Goal: Task Accomplishment & Management: Use online tool/utility

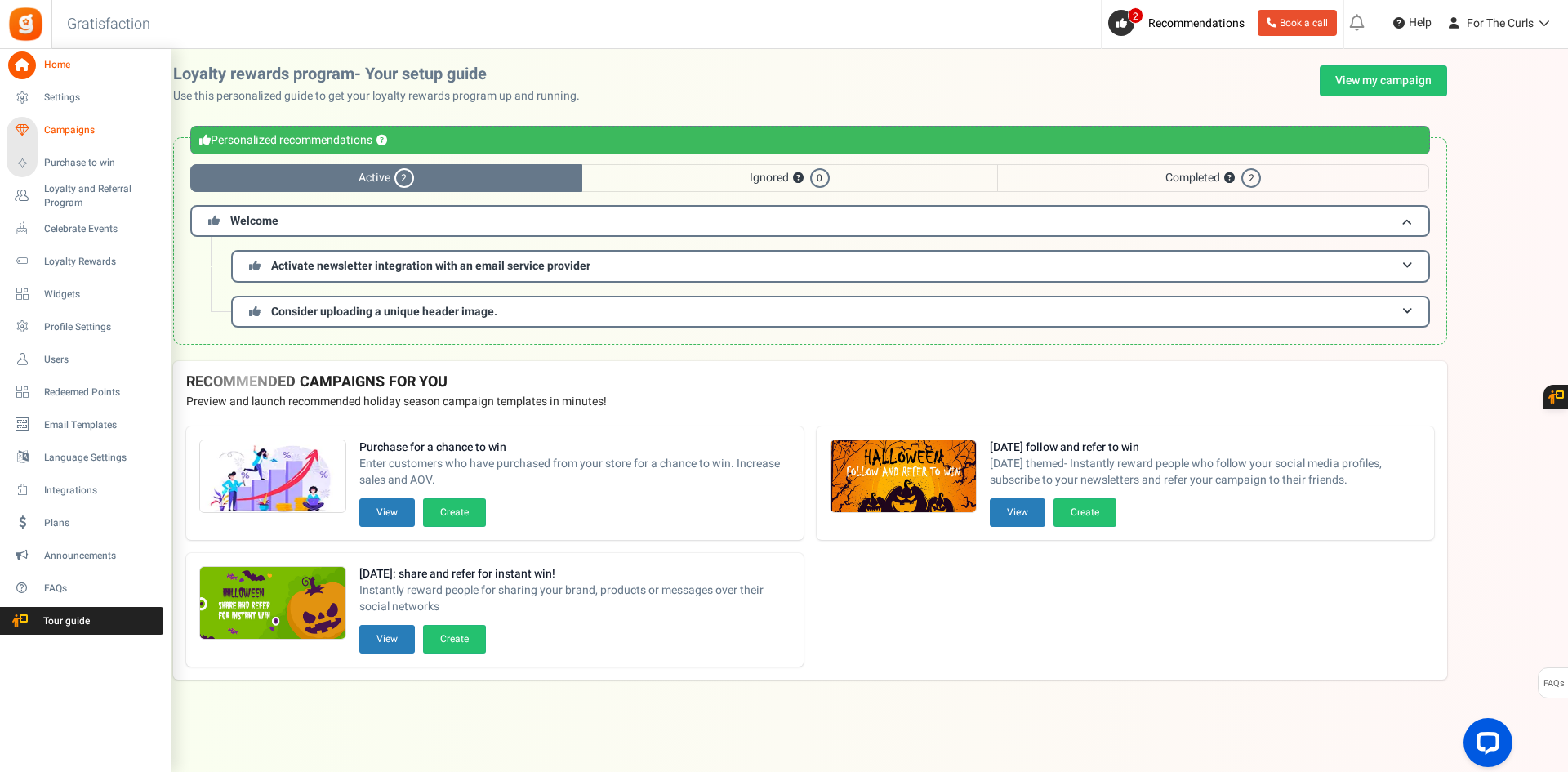
click at [67, 128] on span "Campaigns" at bounding box center [101, 130] width 114 height 13
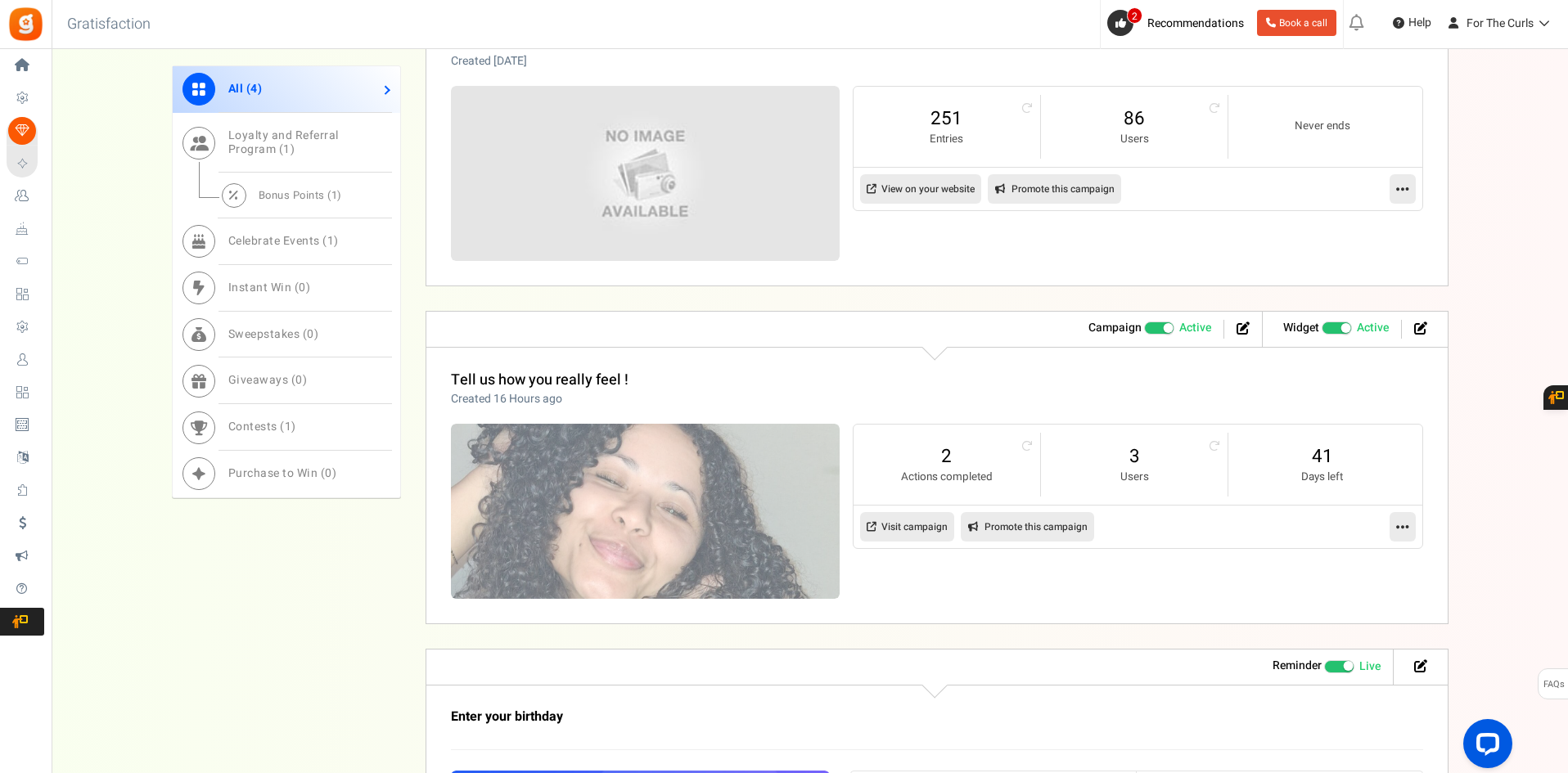
scroll to position [818, 0]
click at [296, 432] on span "Contests ( 1 )" at bounding box center [262, 426] width 68 height 17
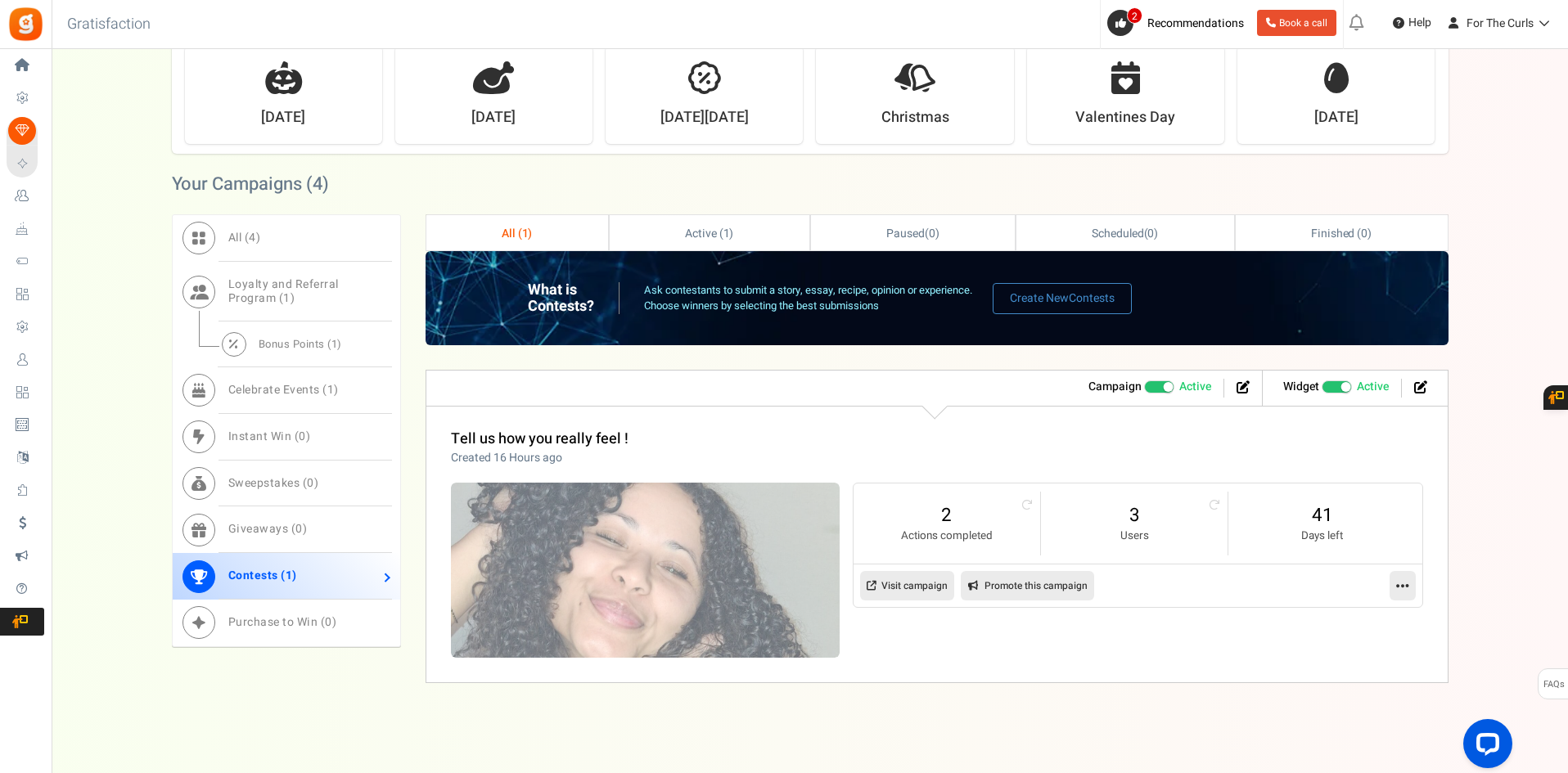
scroll to position [481, 0]
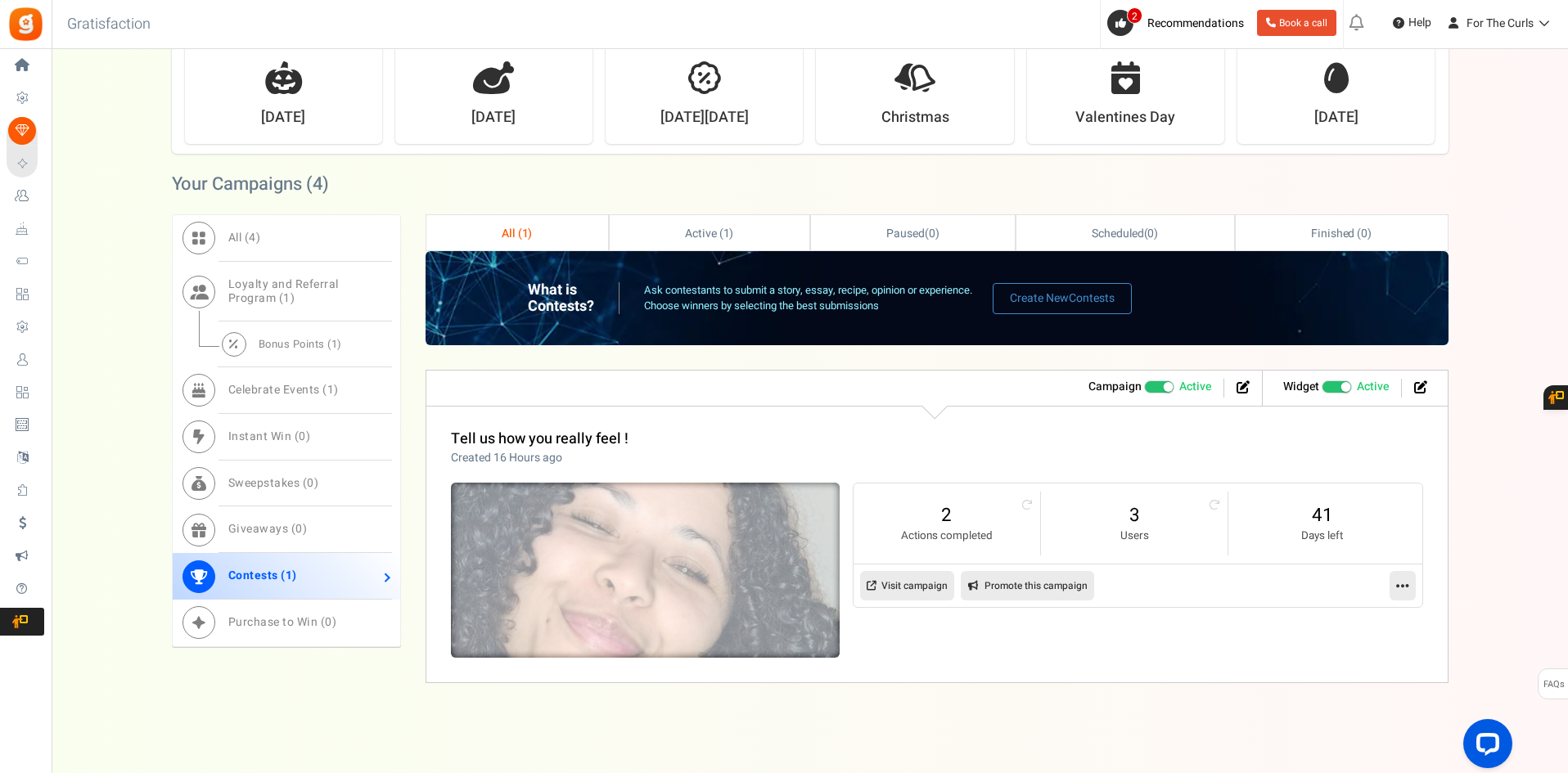
click at [705, 559] on img at bounding box center [645, 570] width 584 height 263
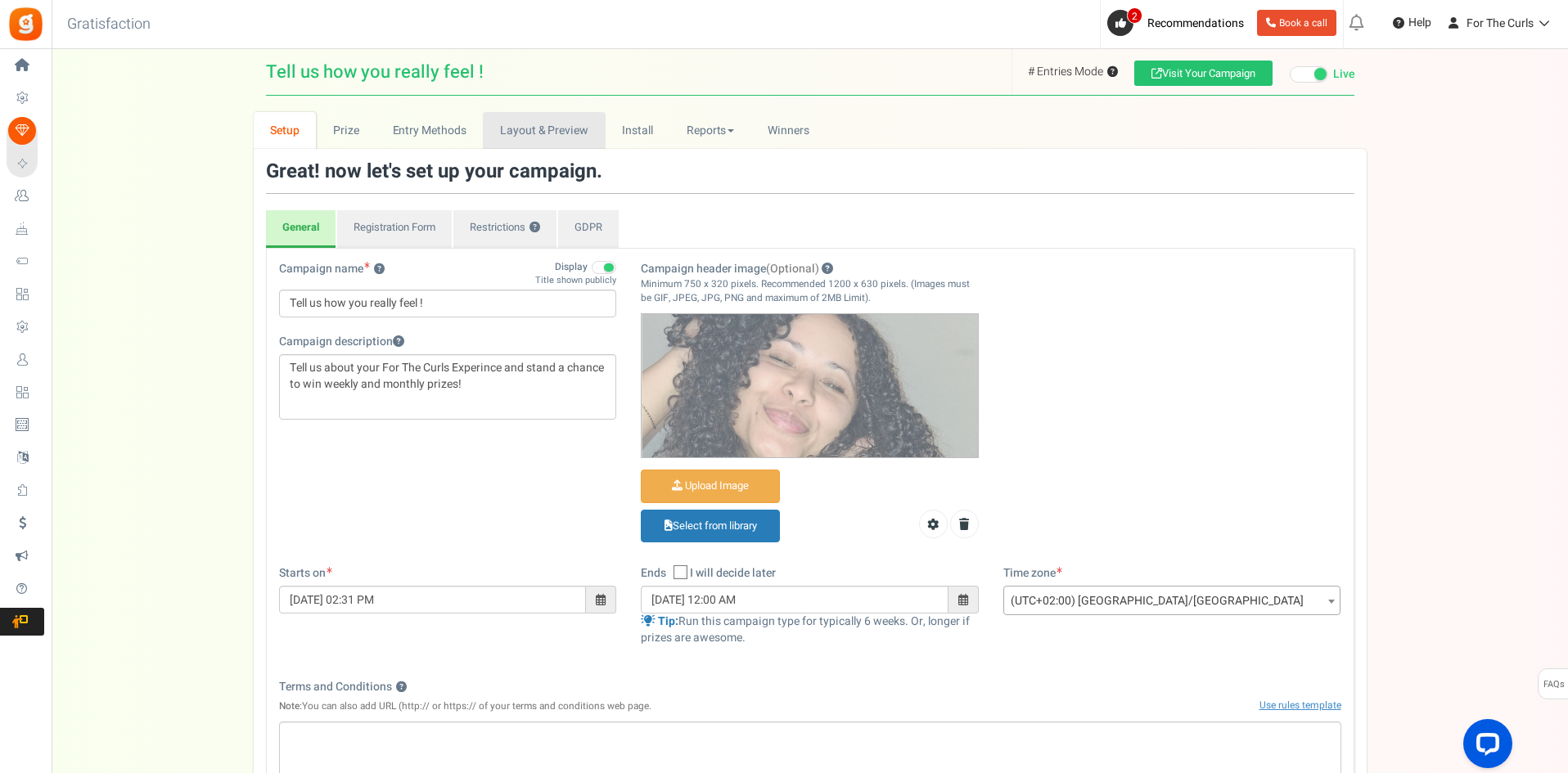
click at [554, 136] on link "Layout & Preview" at bounding box center [543, 130] width 122 height 37
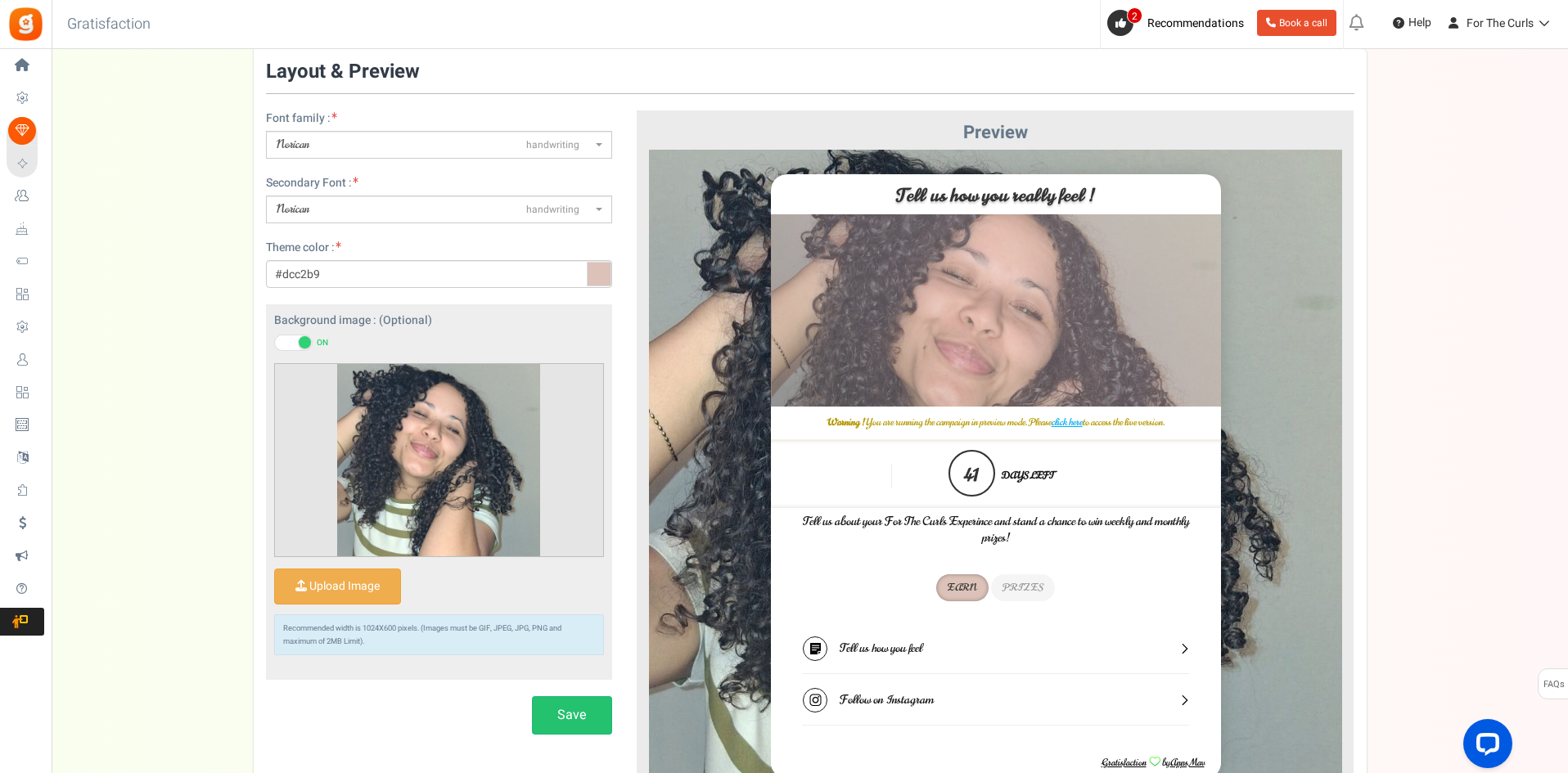
scroll to position [18, 0]
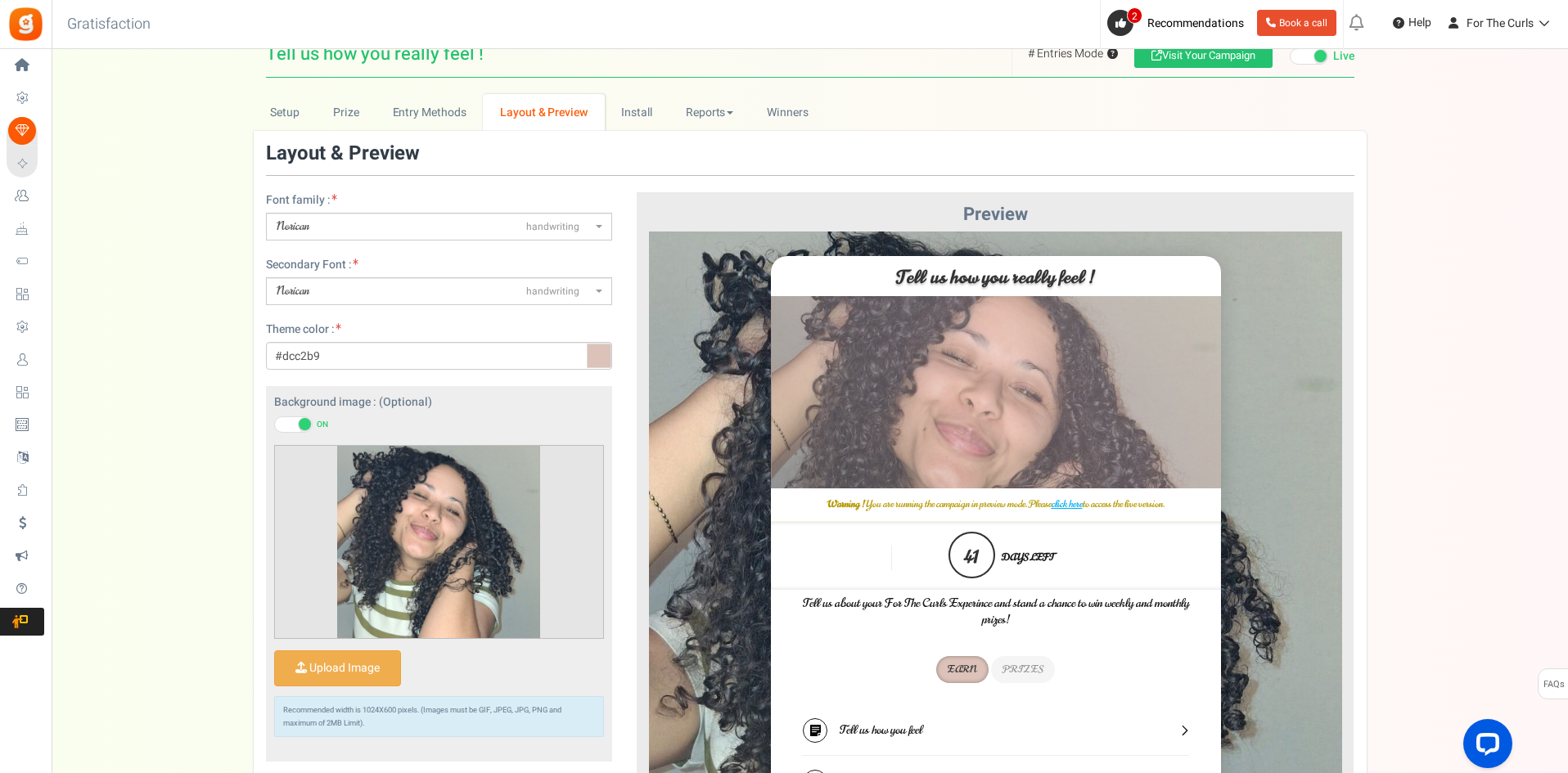
click at [414, 221] on span "Norican handwriting" at bounding box center [433, 226] width 315 height 16
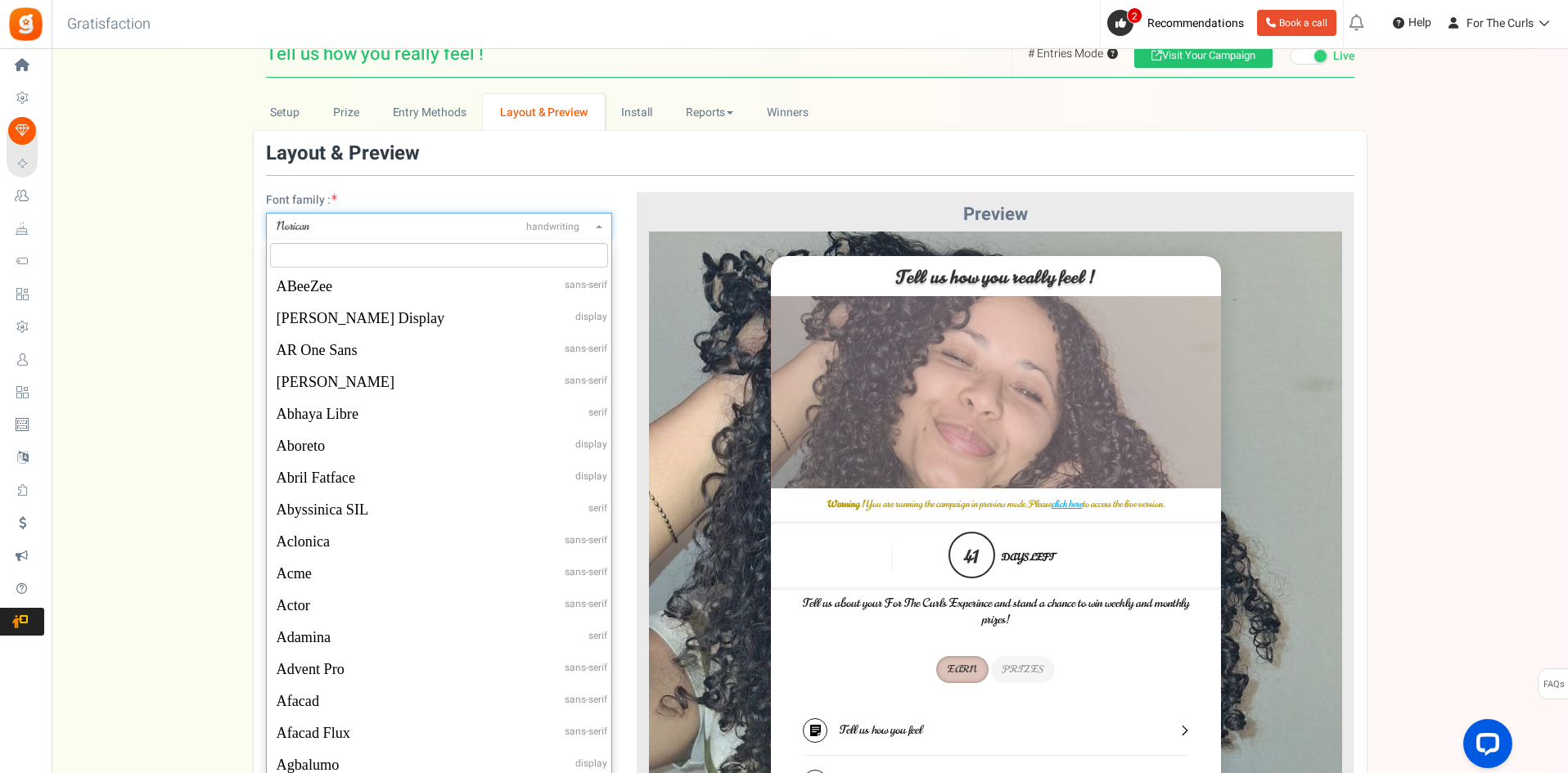
scroll to position [32067, 0]
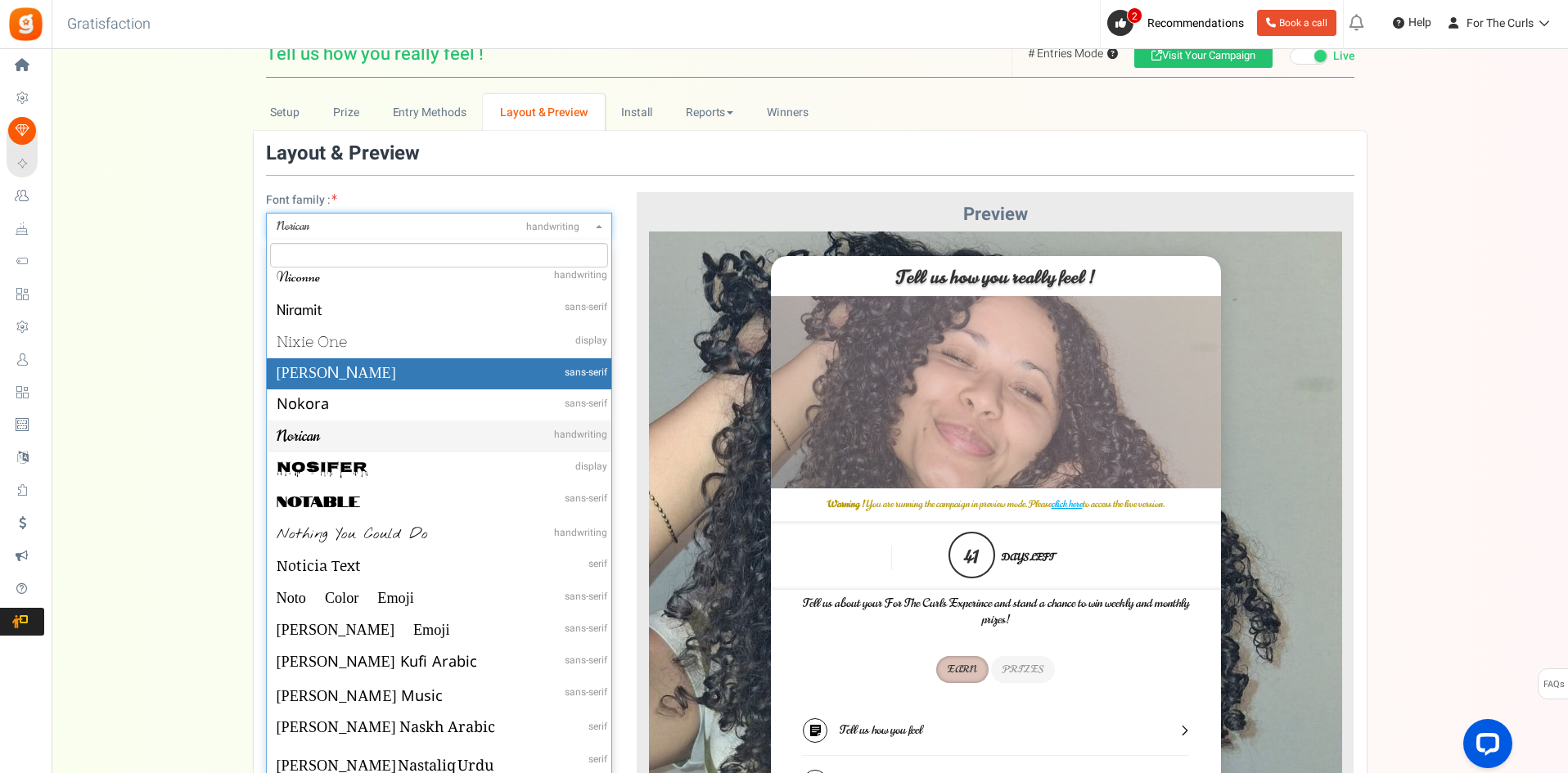
select select "1005"
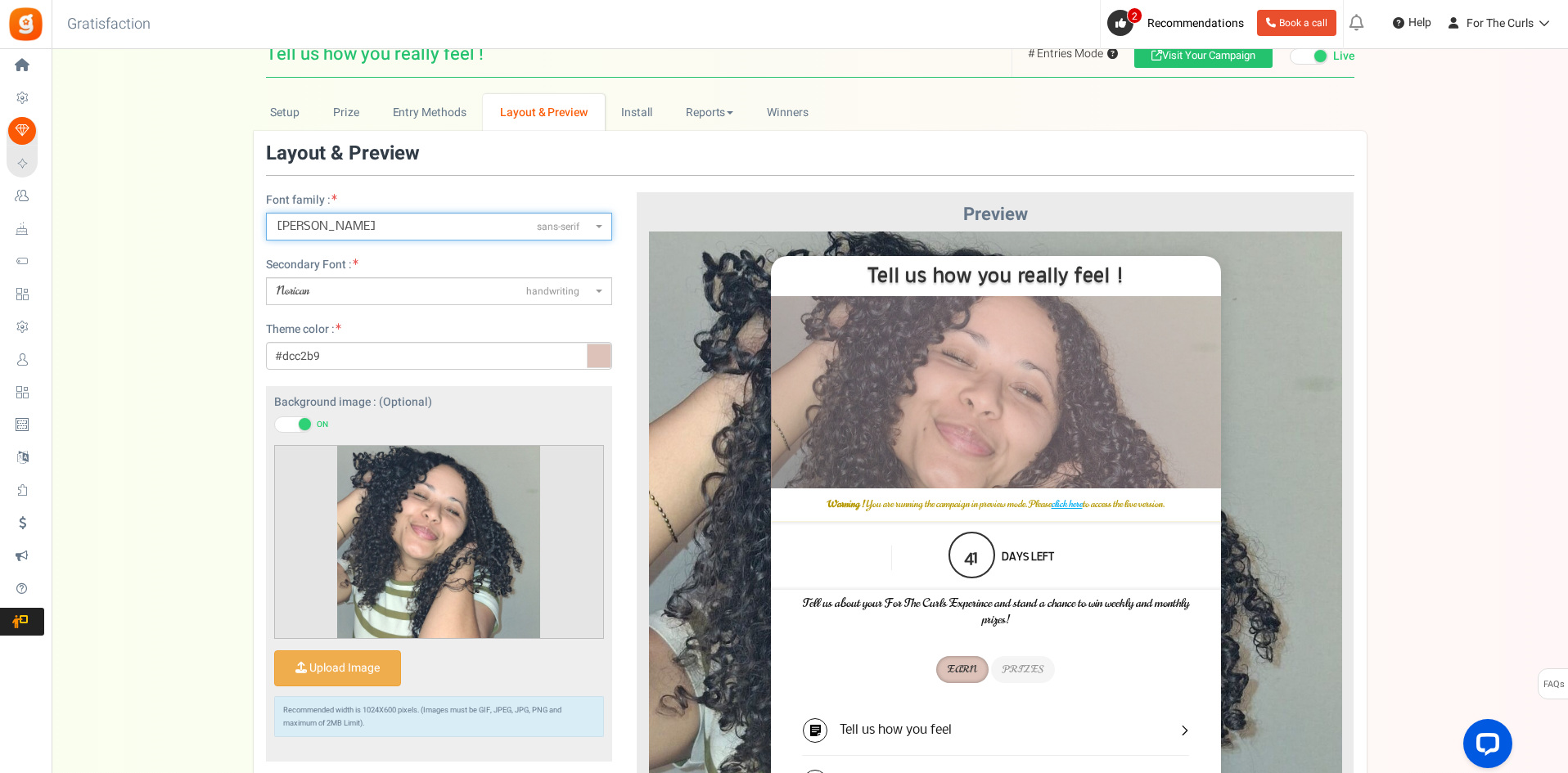
click at [362, 287] on span "Norican handwriting" at bounding box center [433, 291] width 315 height 16
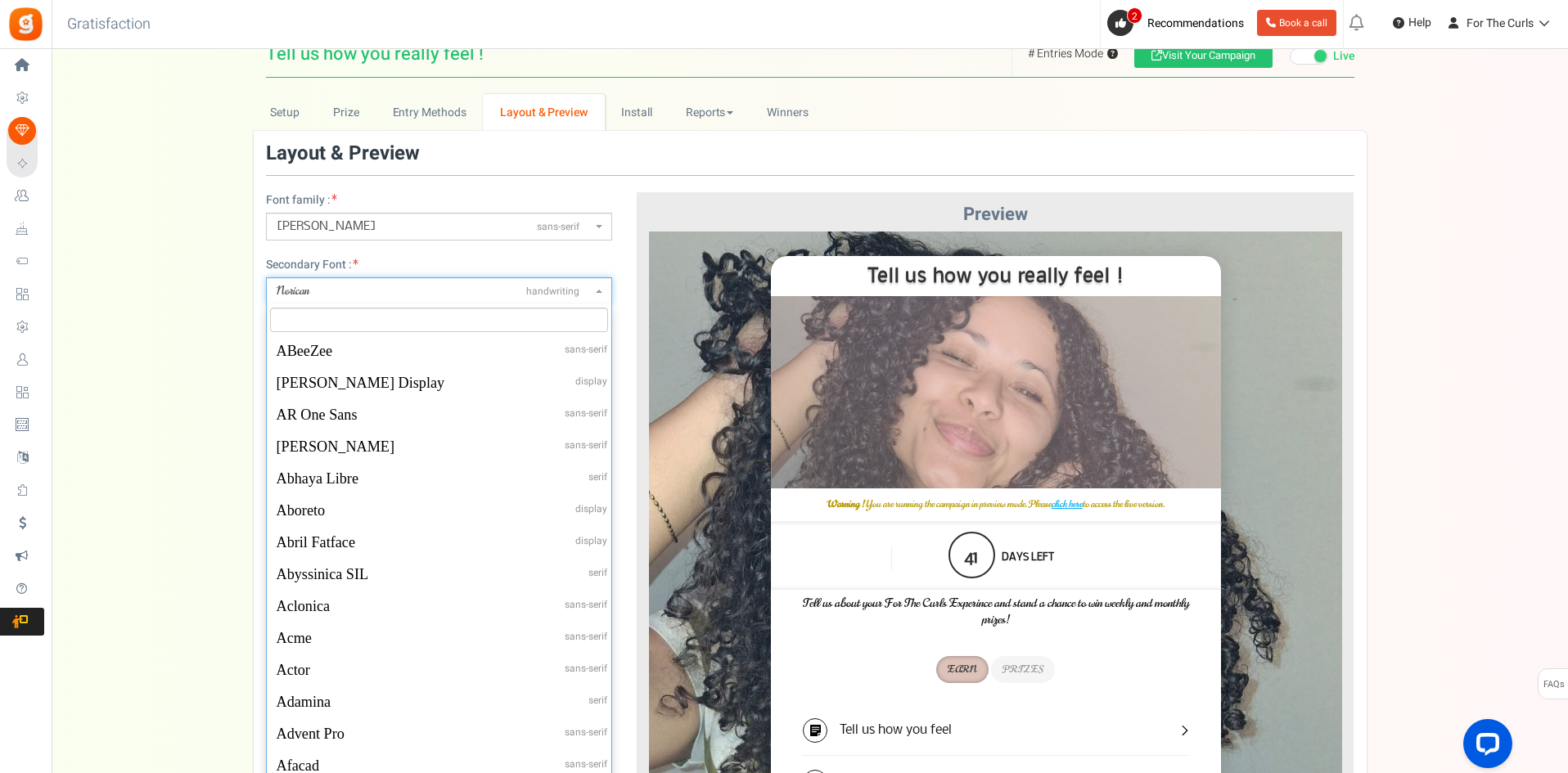
scroll to position [32066, 0]
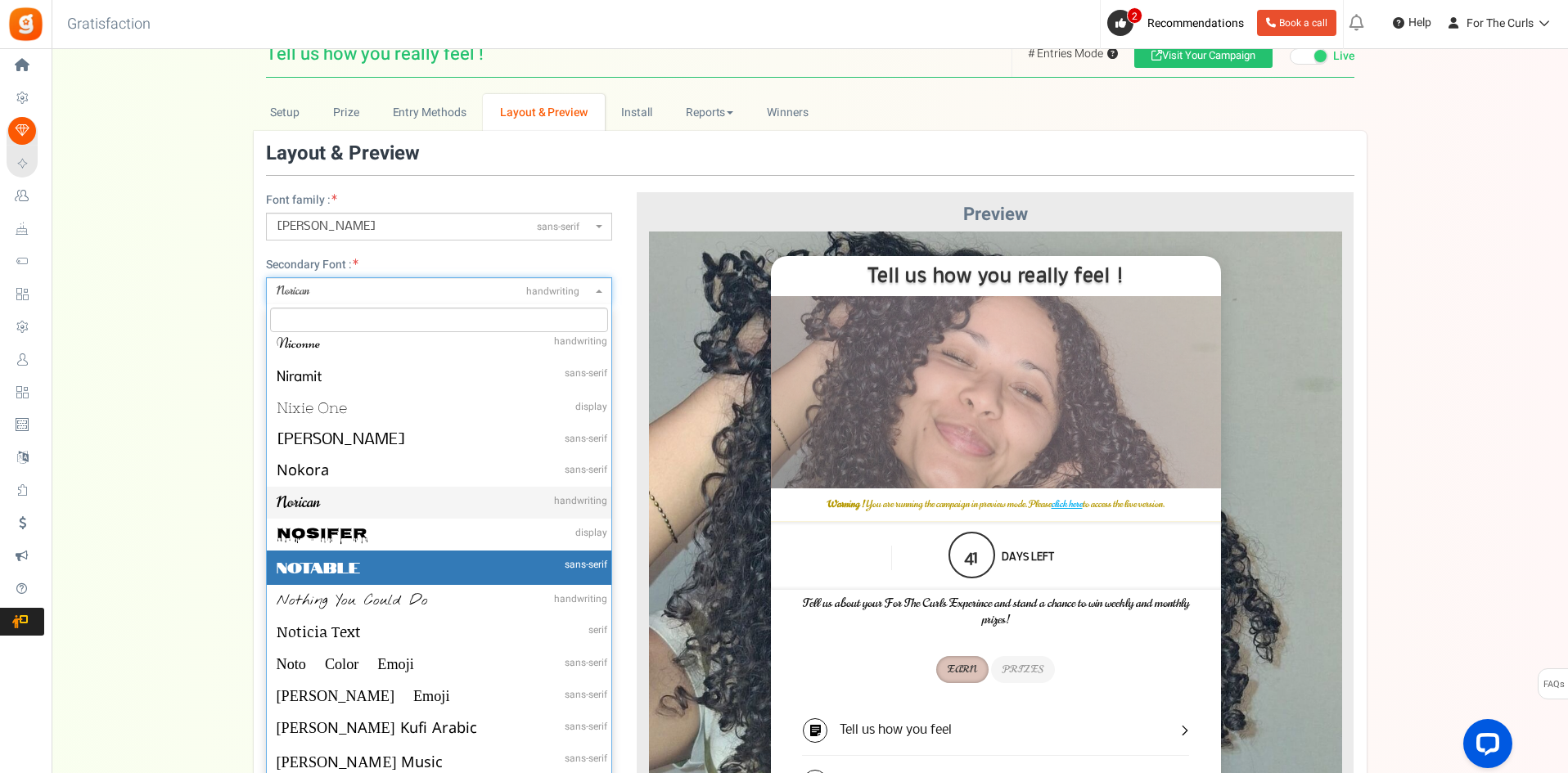
select select "1009"
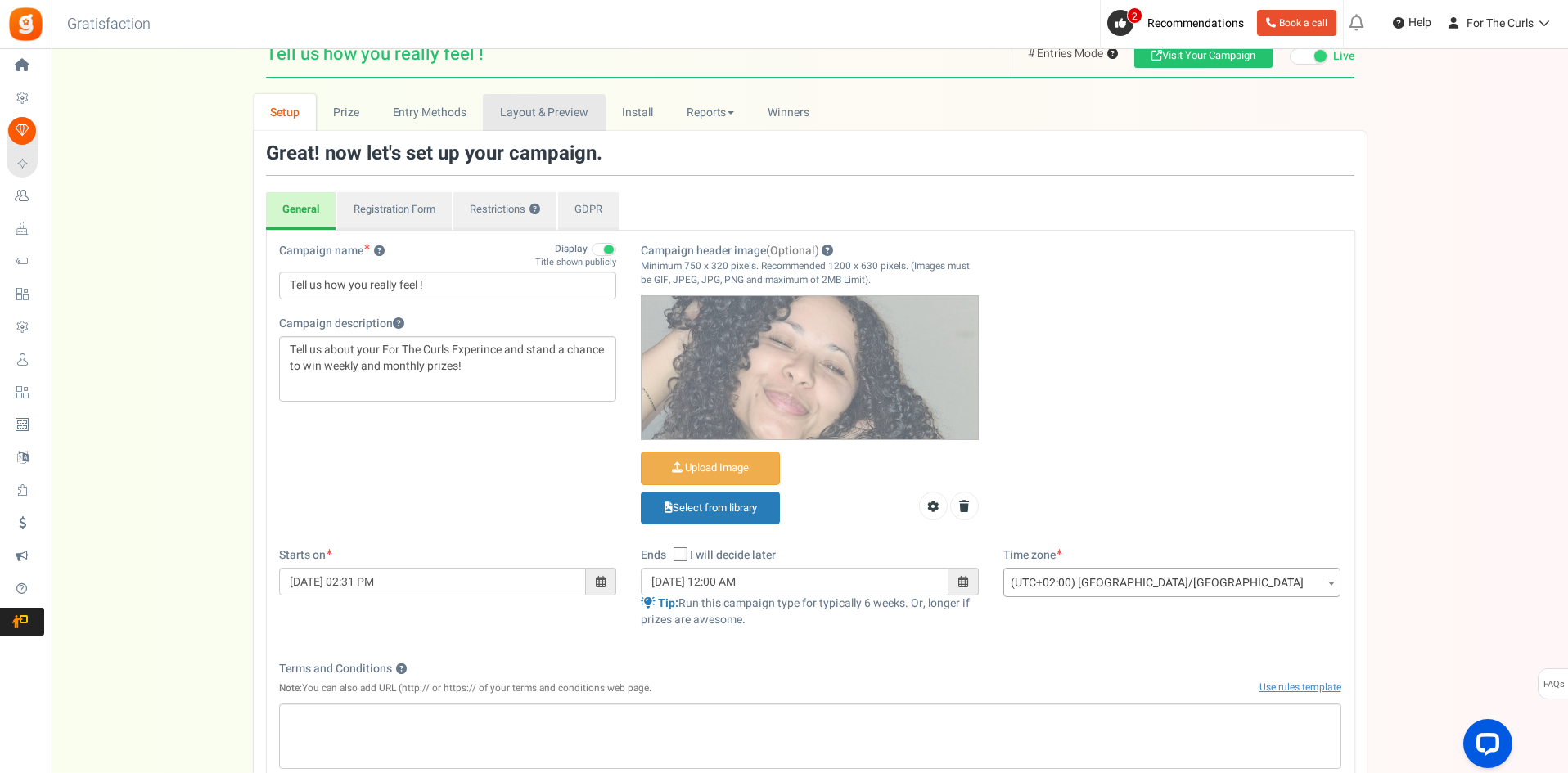
click at [553, 112] on link "Layout & Preview" at bounding box center [543, 113] width 122 height 37
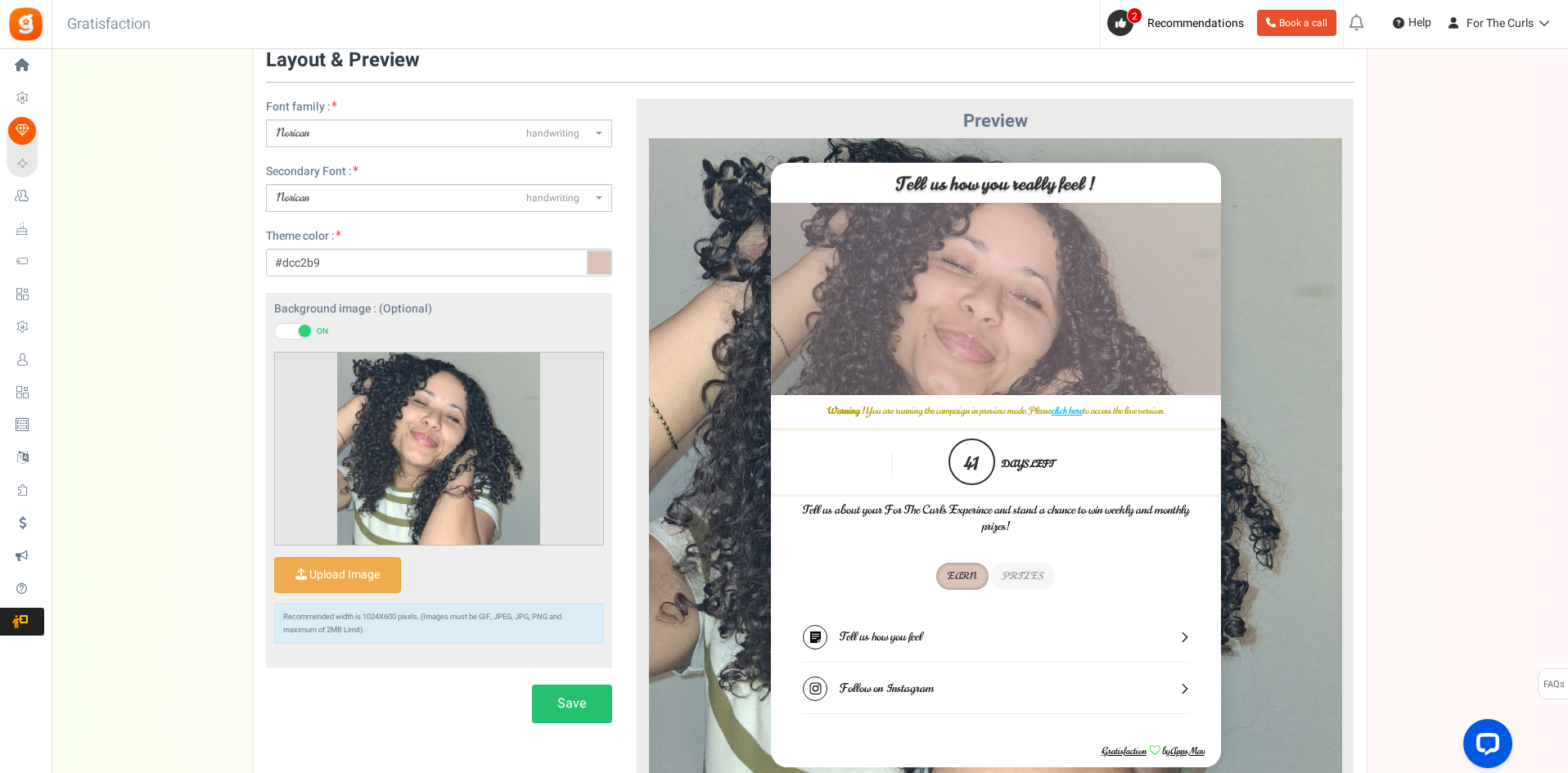
scroll to position [82, 0]
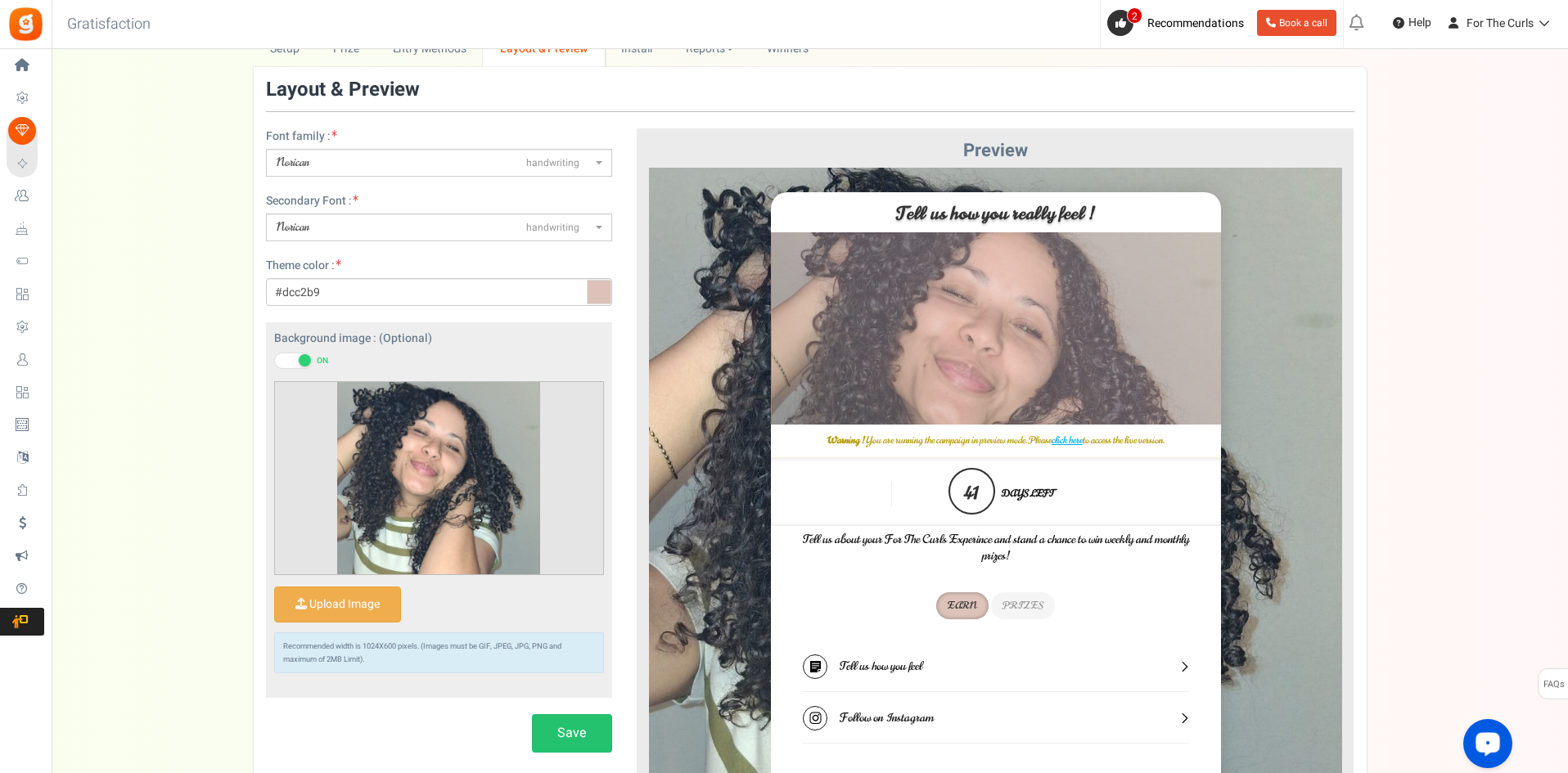
drag, startPoint x: 265, startPoint y: 130, endPoint x: 367, endPoint y: 128, distance: 102.0
click at [367, 128] on div "Font family : ABeeZeesans-serif ADLaM Displaydisplay AR One Sanssans-serif Abel…" at bounding box center [438, 440] width 371 height 624
copy label "Font family :"
drag, startPoint x: 270, startPoint y: 199, endPoint x: 395, endPoint y: 199, distance: 125.0
click at [395, 199] on div "Font family : ABeeZeesans-serif ADLaM Displaydisplay AR One Sanssans-serif Abel…" at bounding box center [438, 440] width 371 height 624
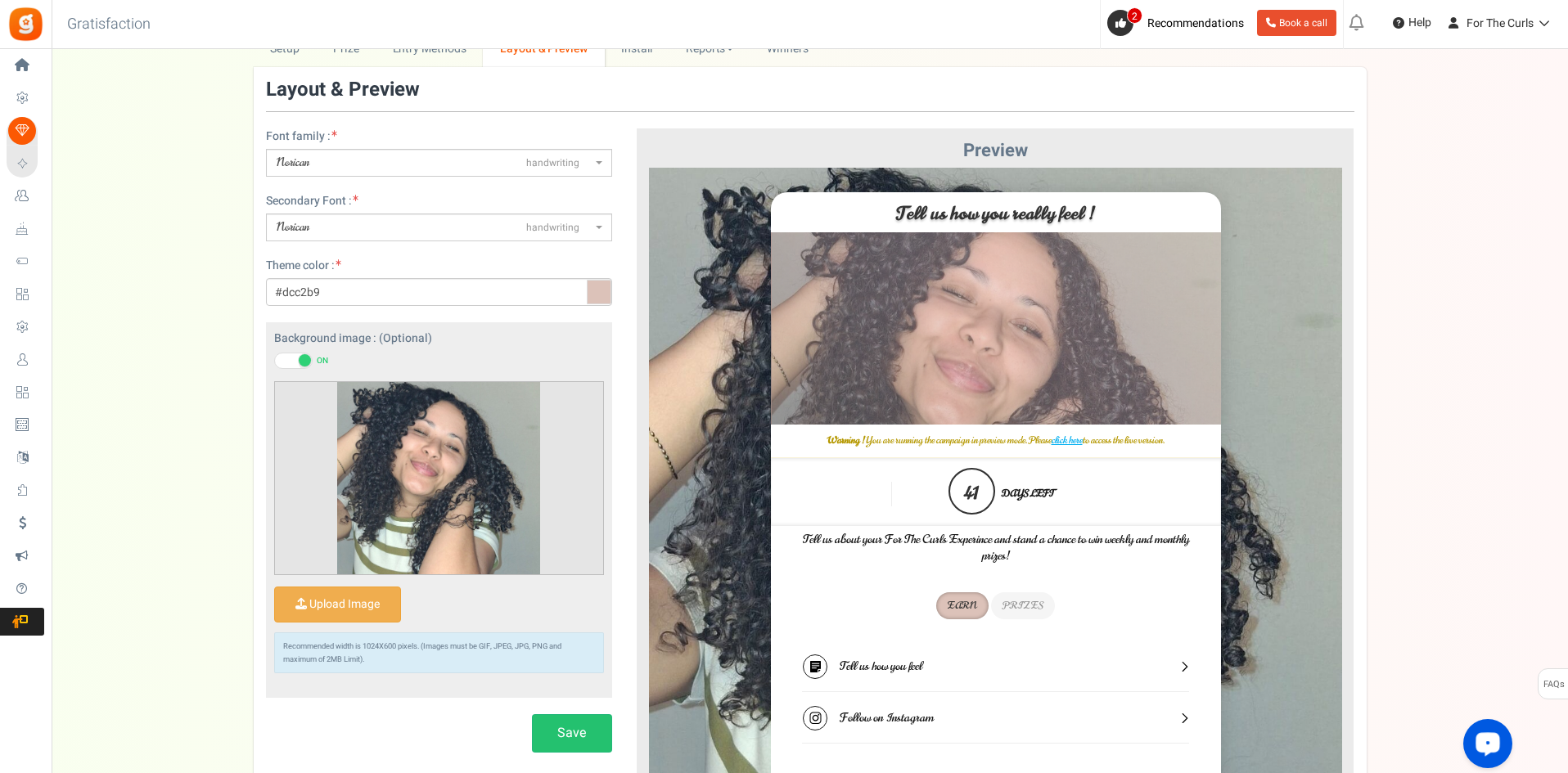
copy label "Secondary Font :"
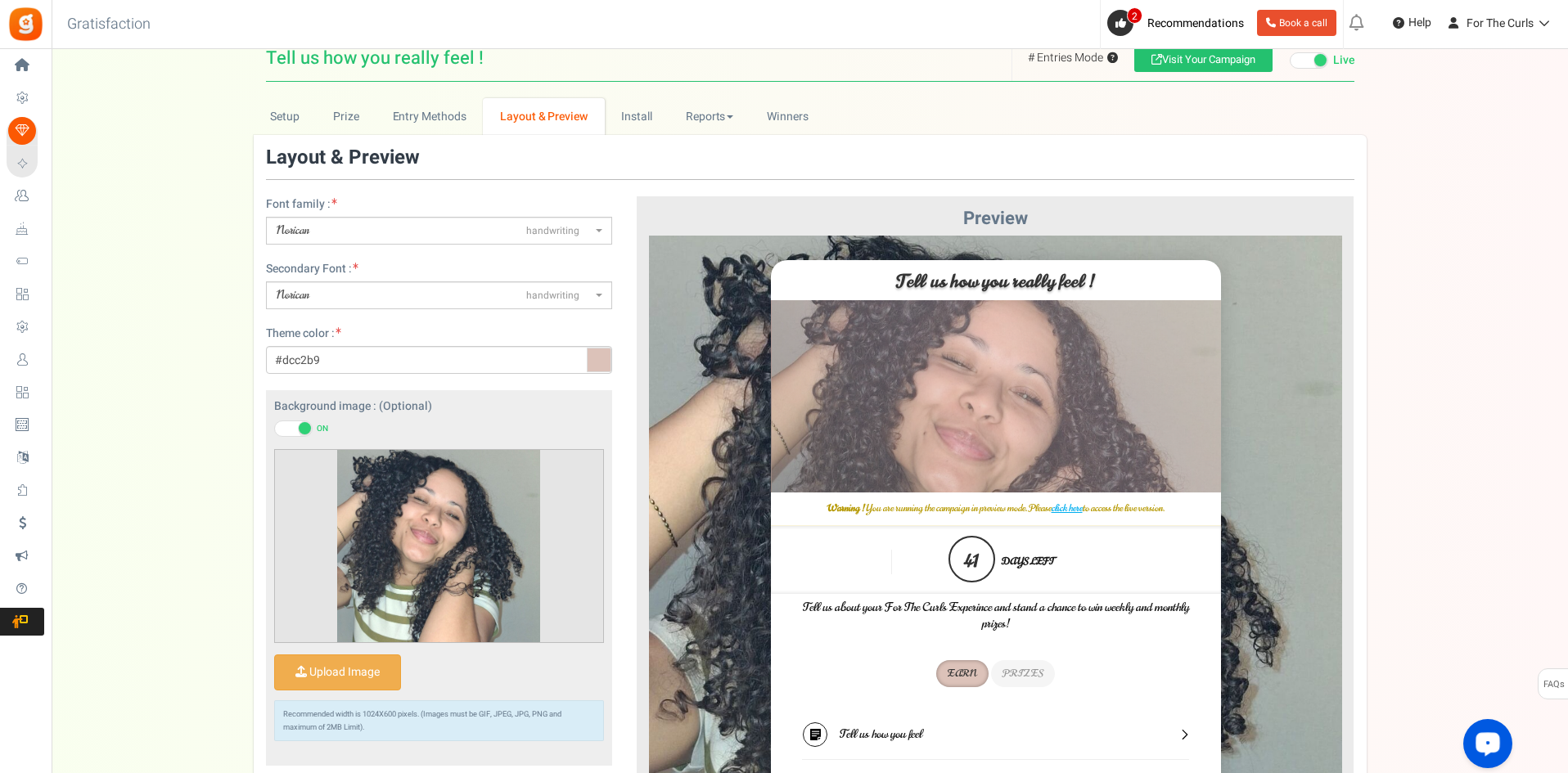
scroll to position [0, 0]
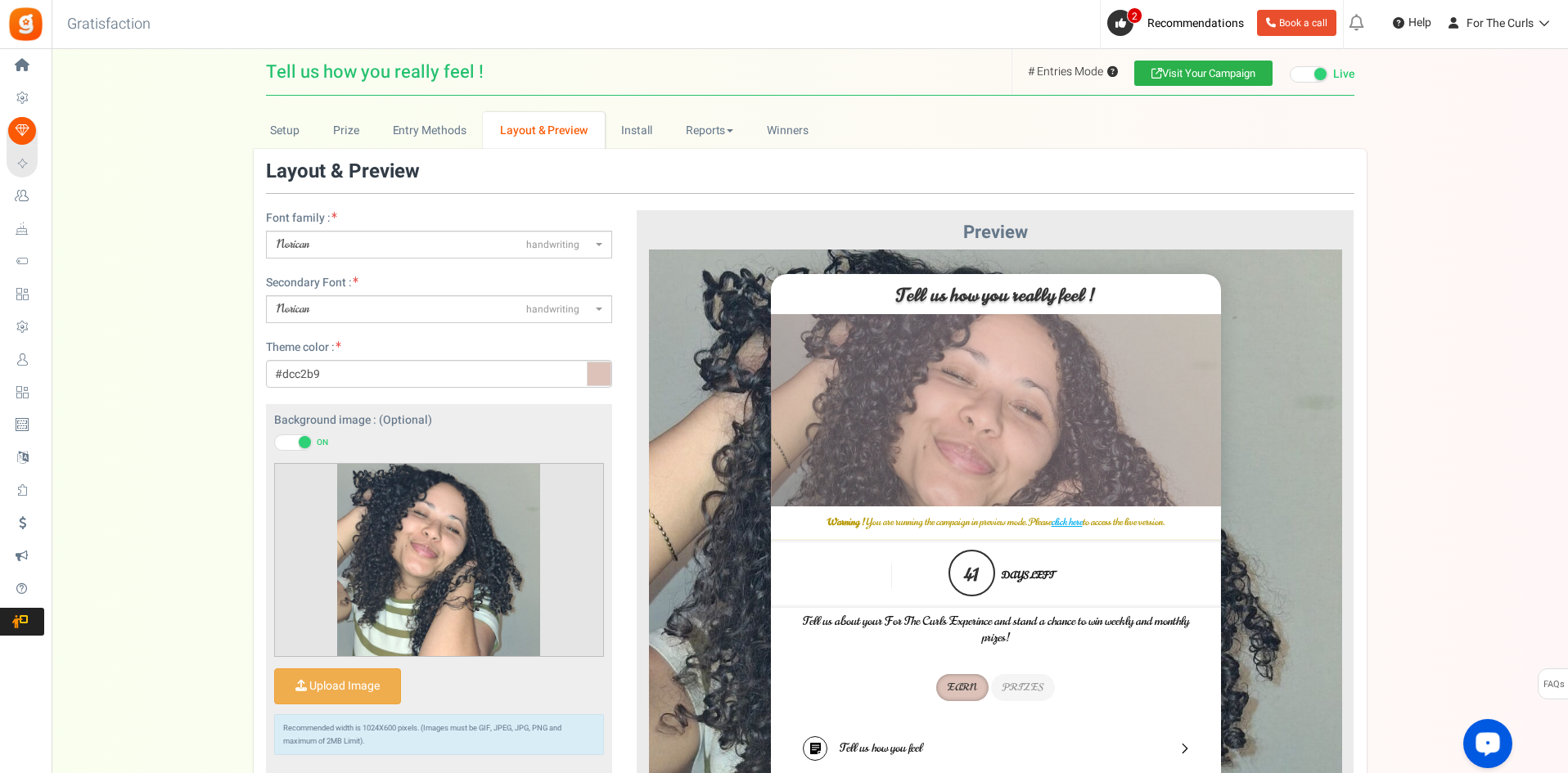
click at [1207, 72] on link "Visit Your Campaign" at bounding box center [1204, 73] width 139 height 25
